Goal: Submit feedback/report problem

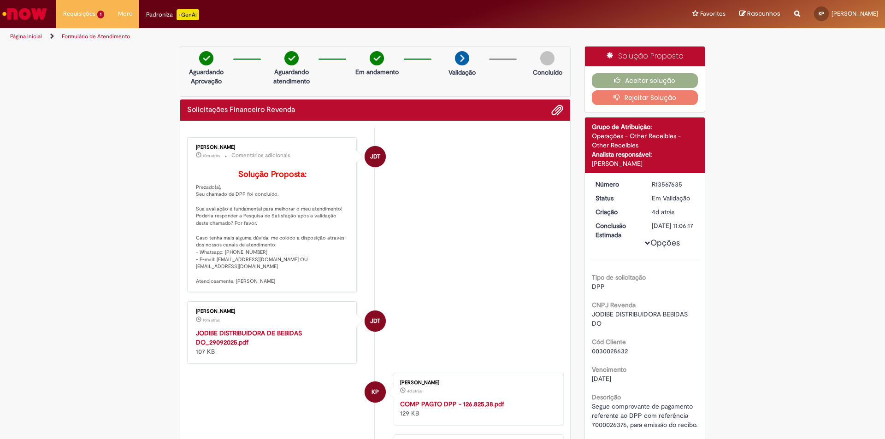
click at [236, 346] on strong "JODIBE DISTRIBUIDORA DE BEBIDAS DO_29092025.pdf" at bounding box center [249, 338] width 106 height 18
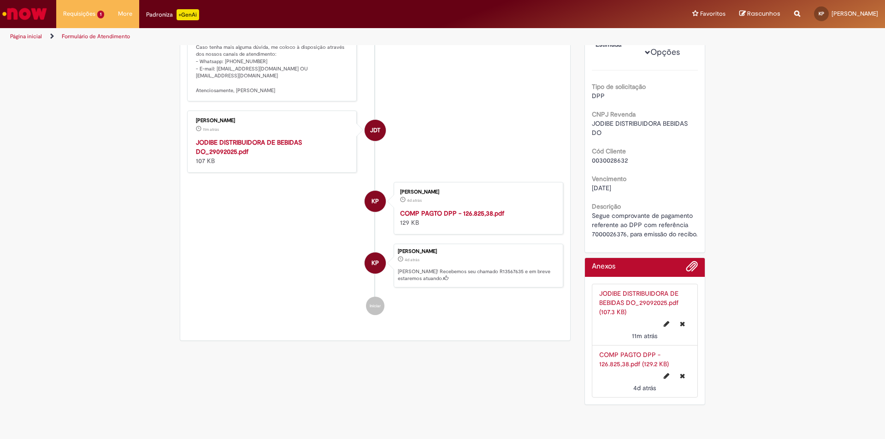
click at [631, 303] on link "JODIBE DISTRIBUIDORA DE BEBIDAS DO_29092025.pdf (107.3 KB)" at bounding box center [638, 302] width 79 height 27
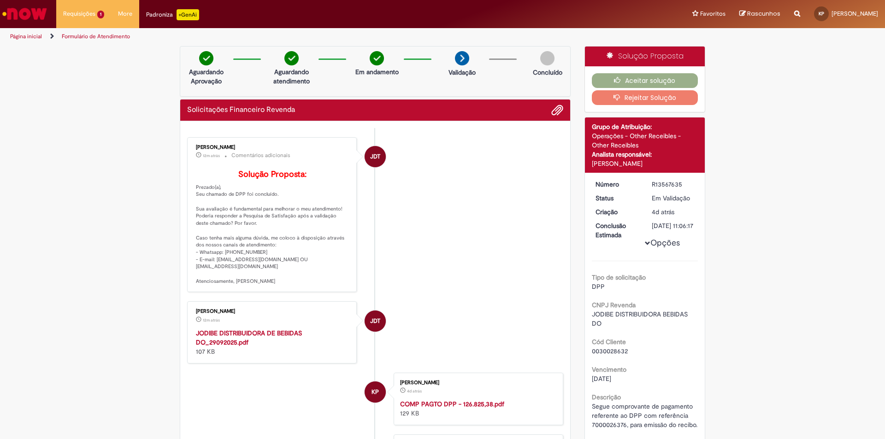
click at [649, 91] on button "Rejeitar Solução" at bounding box center [645, 97] width 106 height 15
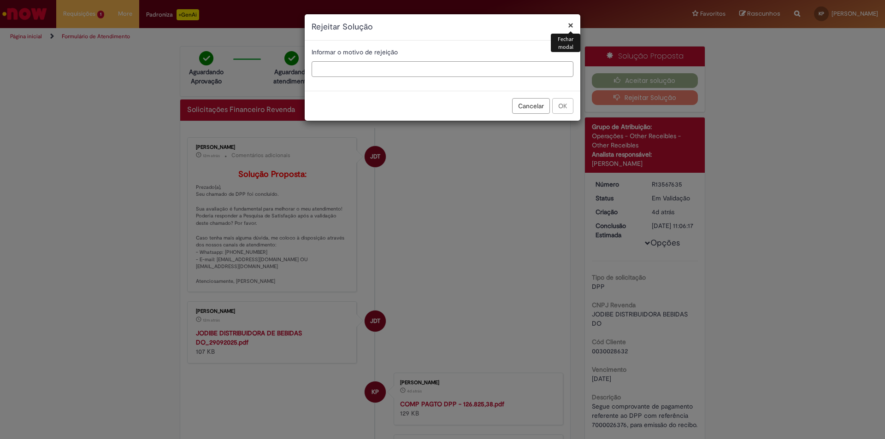
click at [399, 74] on input "text" at bounding box center [442, 69] width 262 height 16
type input "**********"
click at [564, 106] on button "OK" at bounding box center [562, 106] width 21 height 16
